Goal: Find specific page/section: Find specific page/section

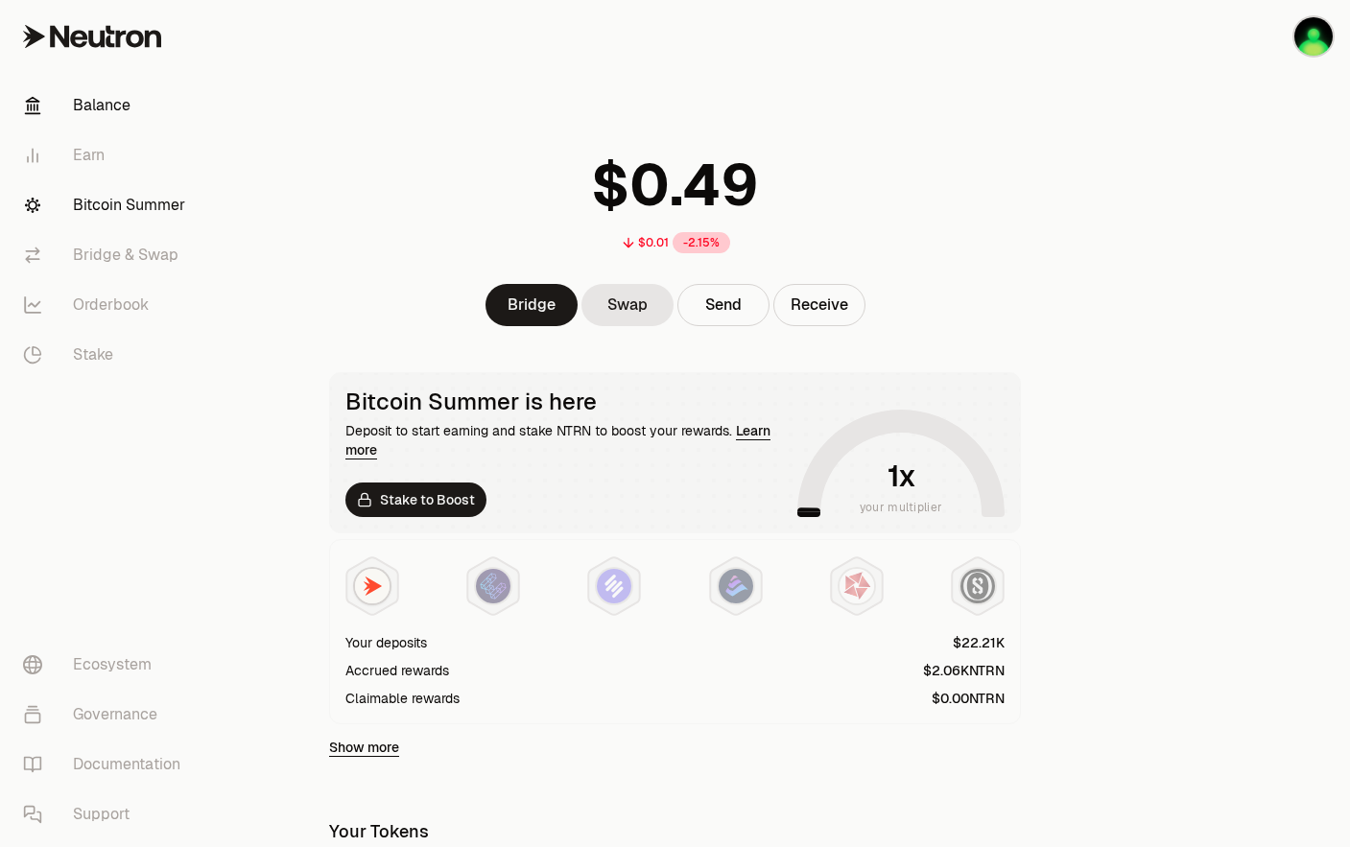
click at [160, 215] on link "Bitcoin Summer" at bounding box center [108, 205] width 200 height 50
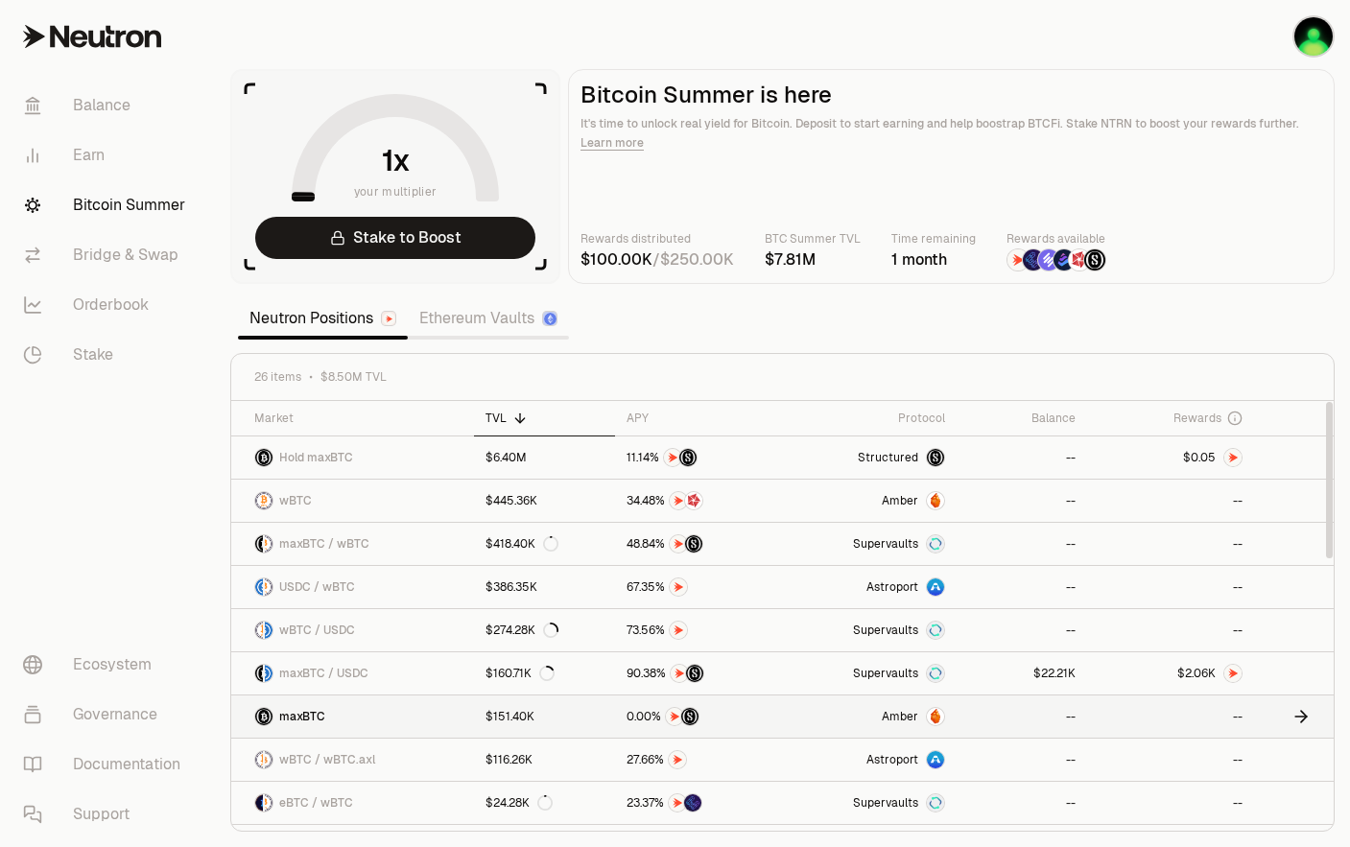
click at [901, 712] on span "Amber" at bounding box center [900, 716] width 36 height 15
